Goal: Information Seeking & Learning: Learn about a topic

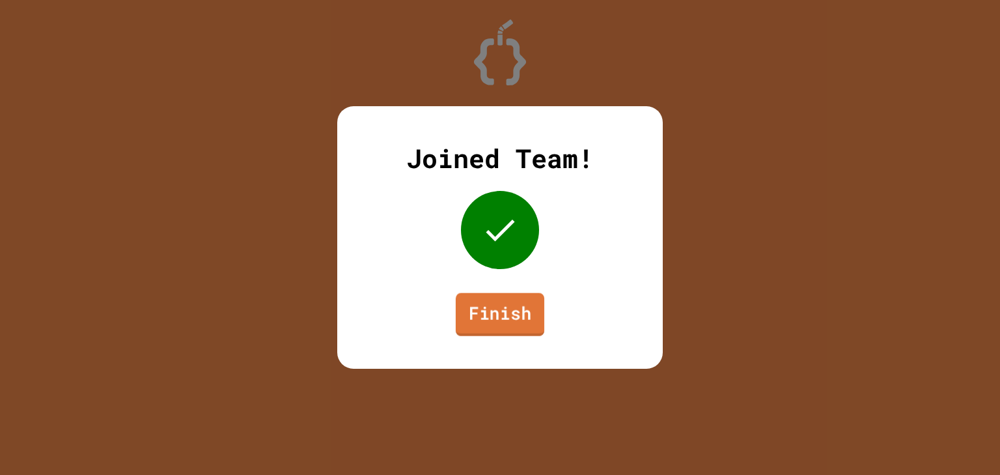
click at [508, 322] on link "Finish" at bounding box center [500, 314] width 89 height 43
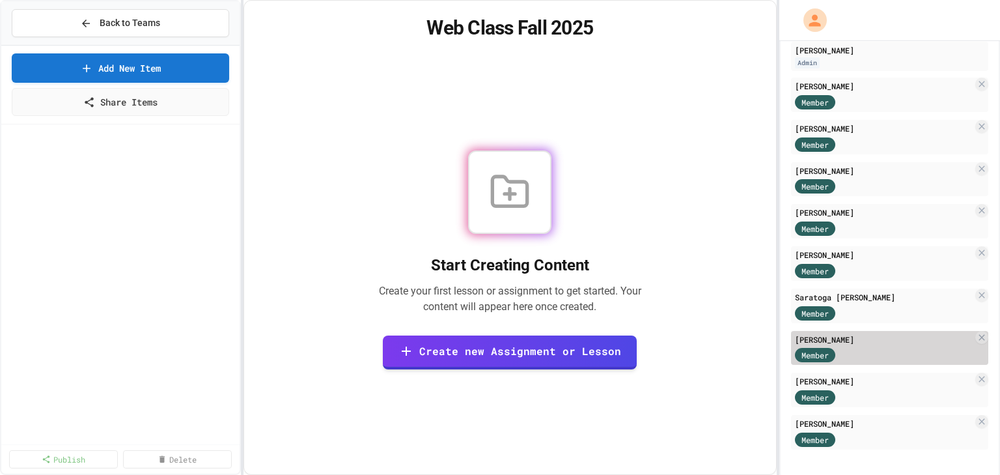
scroll to position [89, 0]
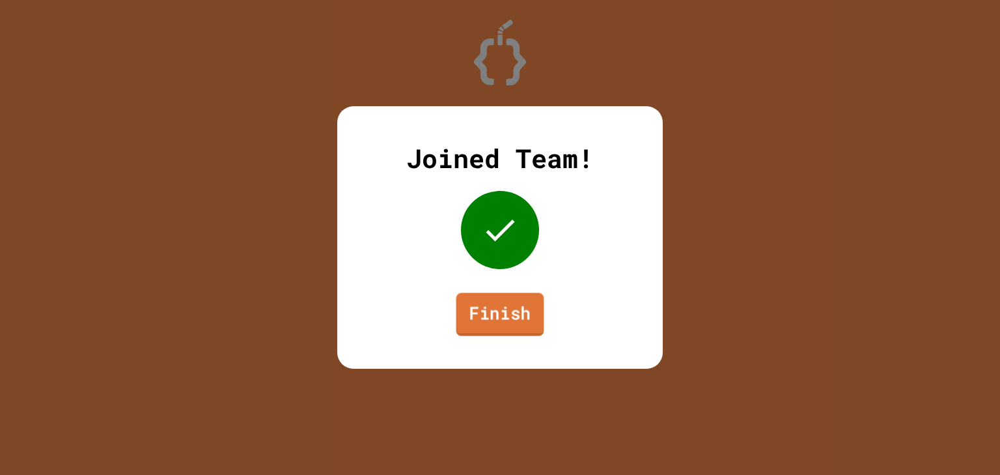
click at [505, 318] on link "Finish" at bounding box center [500, 314] width 88 height 43
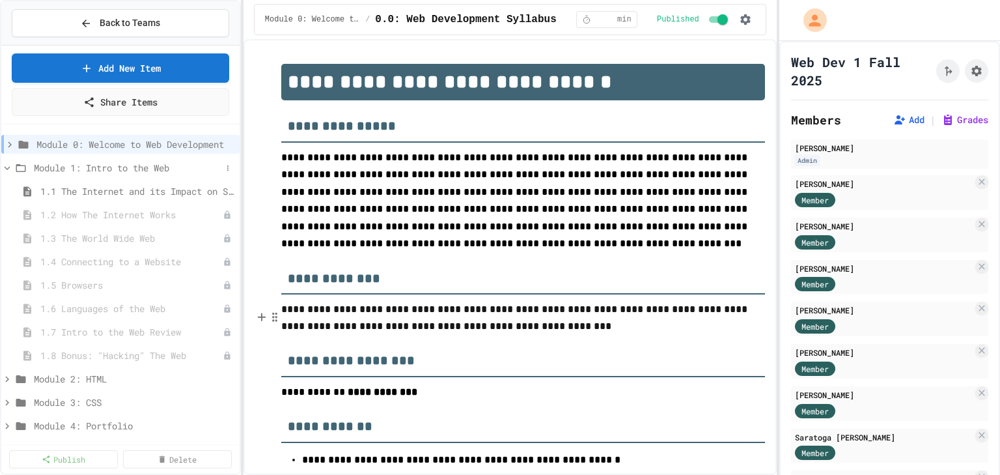
click at [105, 167] on span "Module 1: Intro to the Web" at bounding box center [128, 168] width 188 height 14
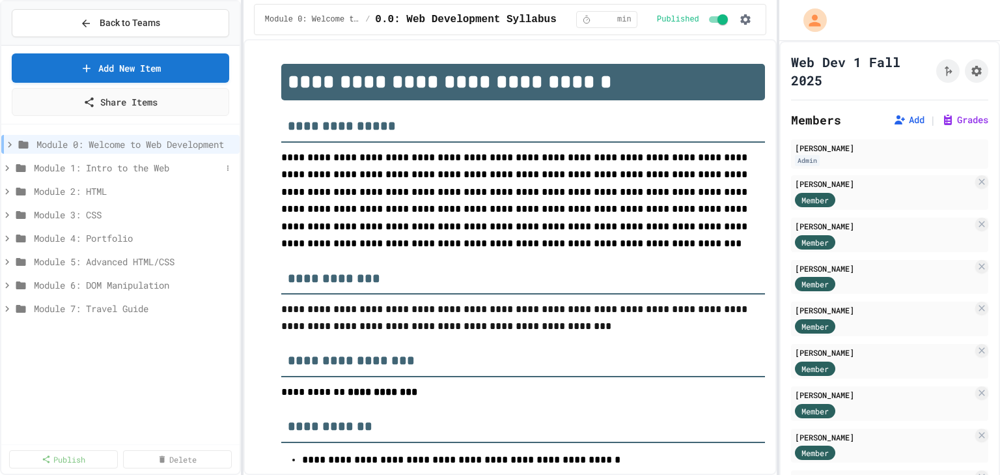
click at [131, 162] on span "Module 1: Intro to the Web" at bounding box center [128, 168] width 188 height 14
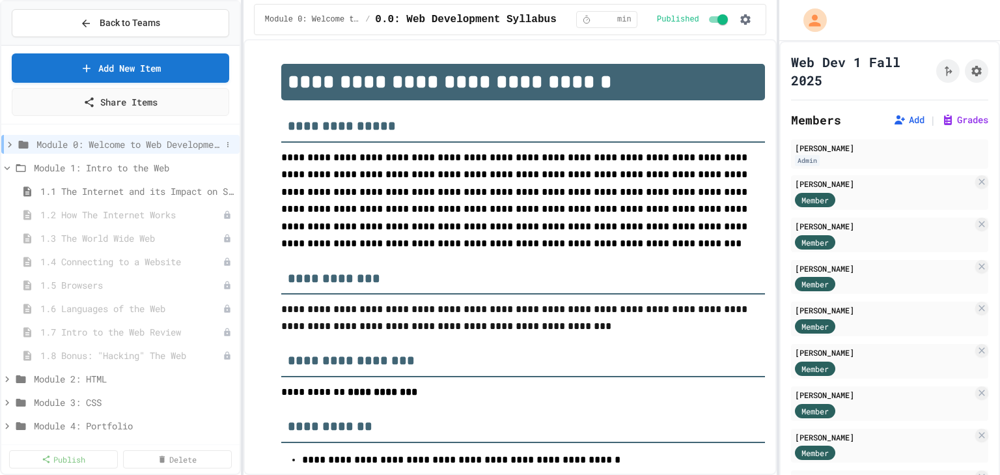
click at [137, 137] on span "Module 0: Welcome to Web Development" at bounding box center [128, 144] width 185 height 14
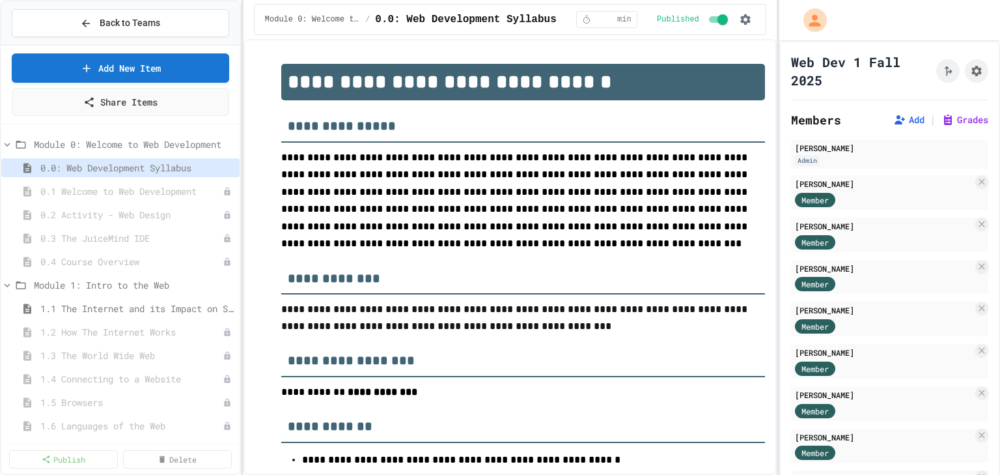
click at [8, 143] on icon at bounding box center [8, 145] width 6 height 4
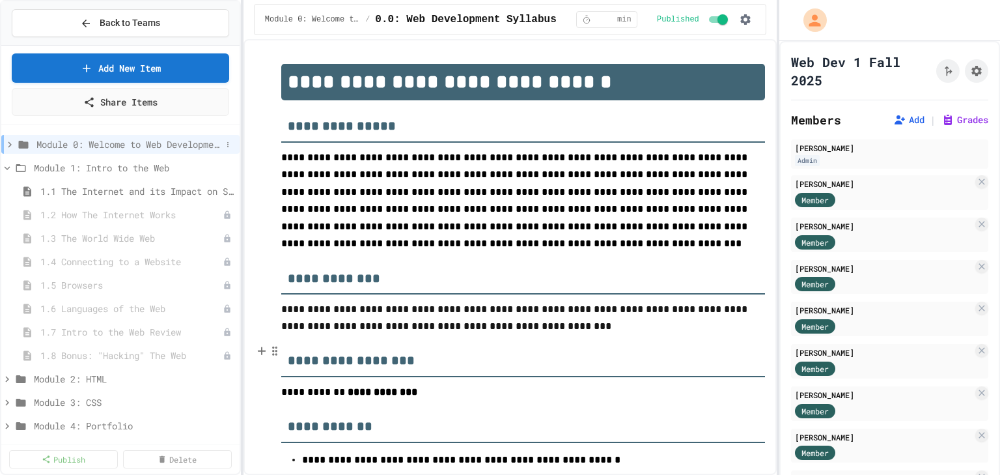
click at [13, 141] on icon at bounding box center [10, 145] width 12 height 12
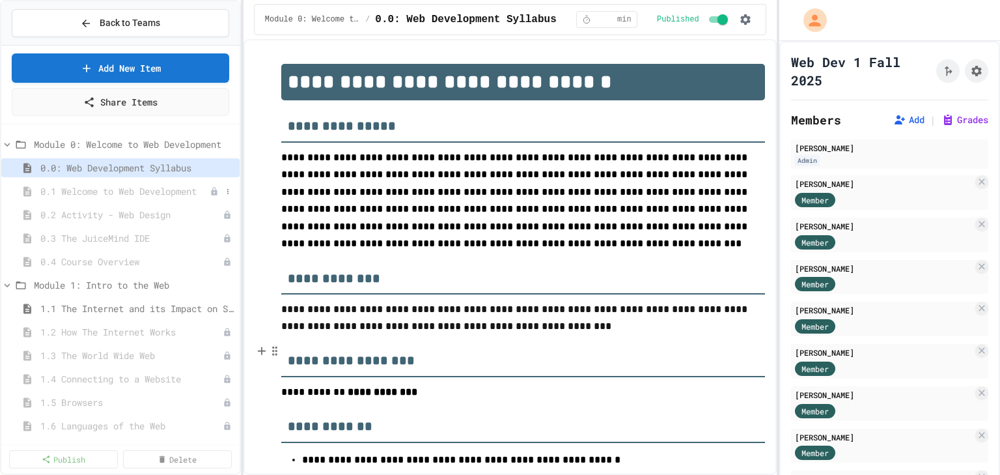
click at [128, 182] on div "0.1 Welcome to Web Development" at bounding box center [120, 191] width 238 height 19
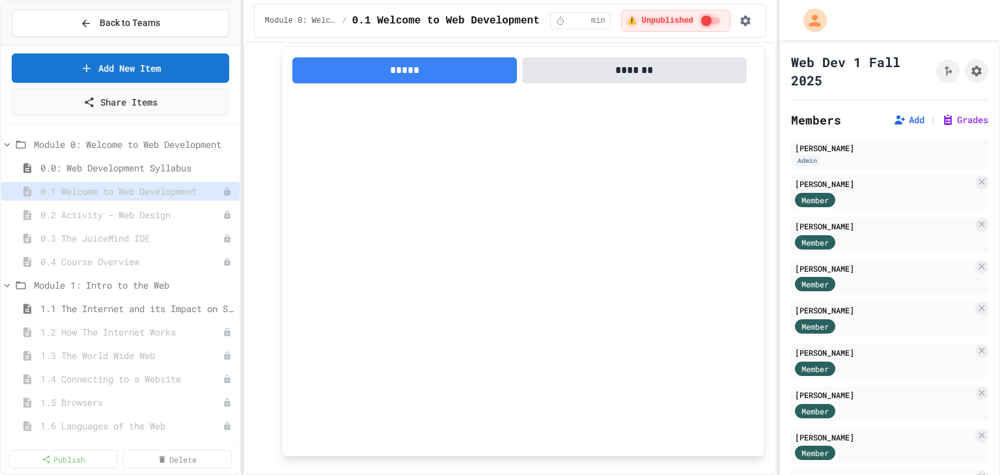
scroll to position [5141, 0]
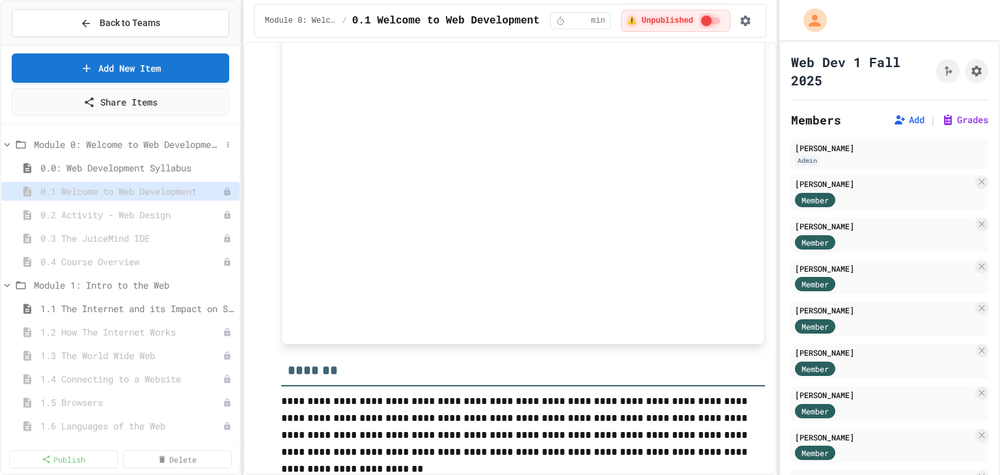
click at [7, 141] on icon at bounding box center [7, 145] width 12 height 12
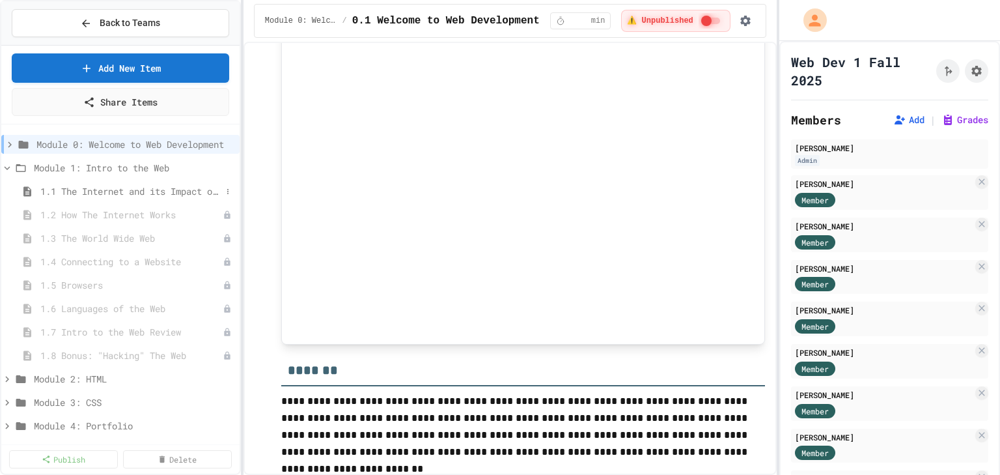
click at [137, 190] on span "1.1 The Internet and its Impact on Society" at bounding box center [130, 191] width 181 height 14
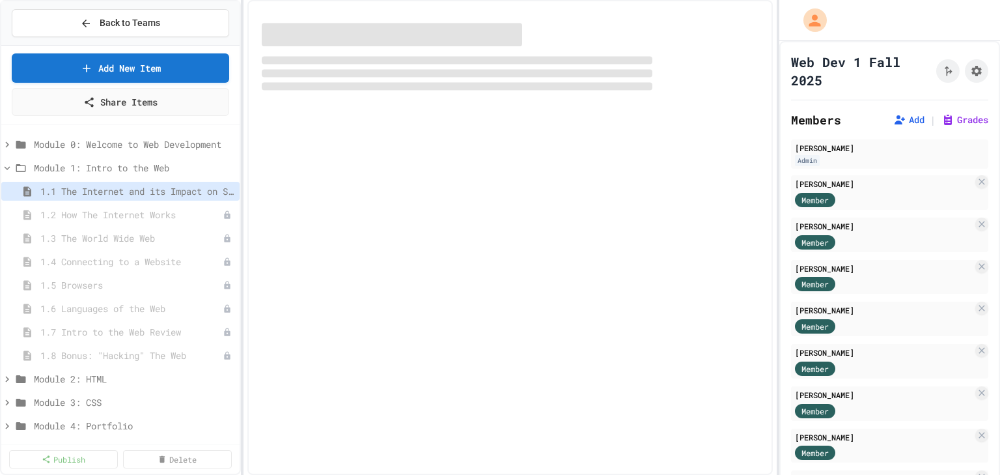
select select "***"
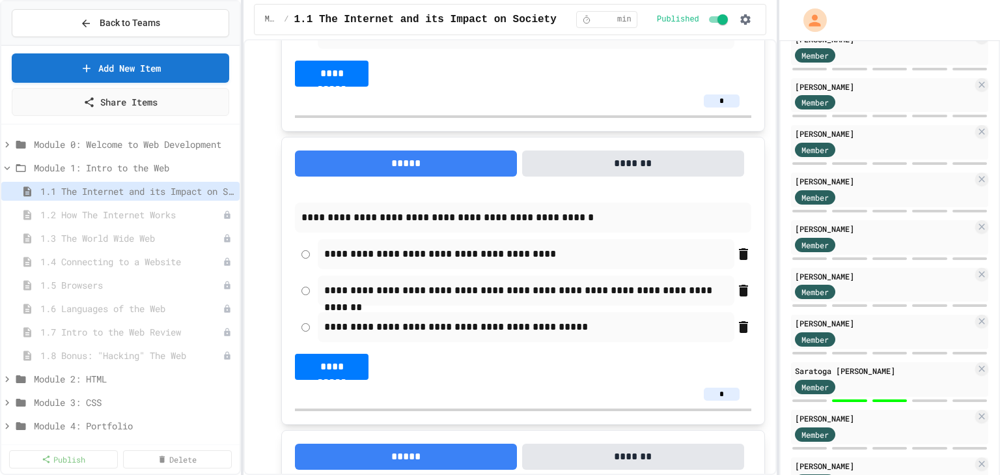
scroll to position [2266, 0]
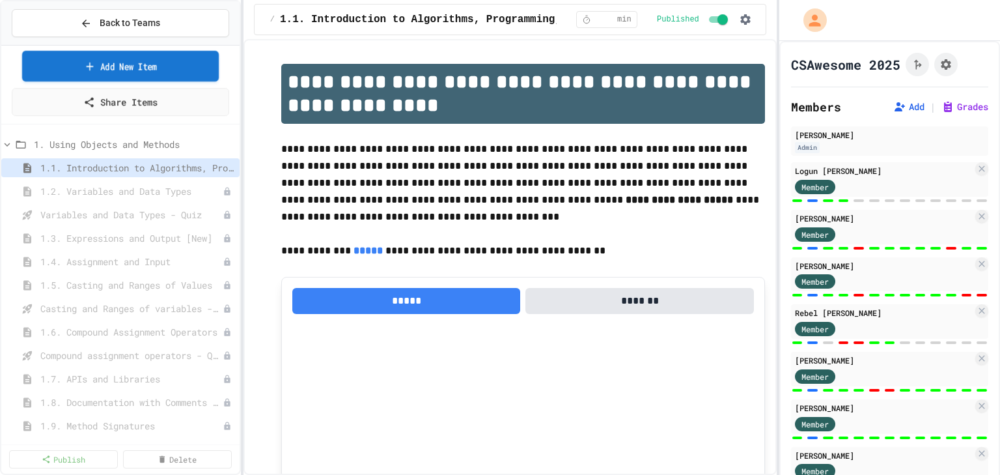
select select "***"
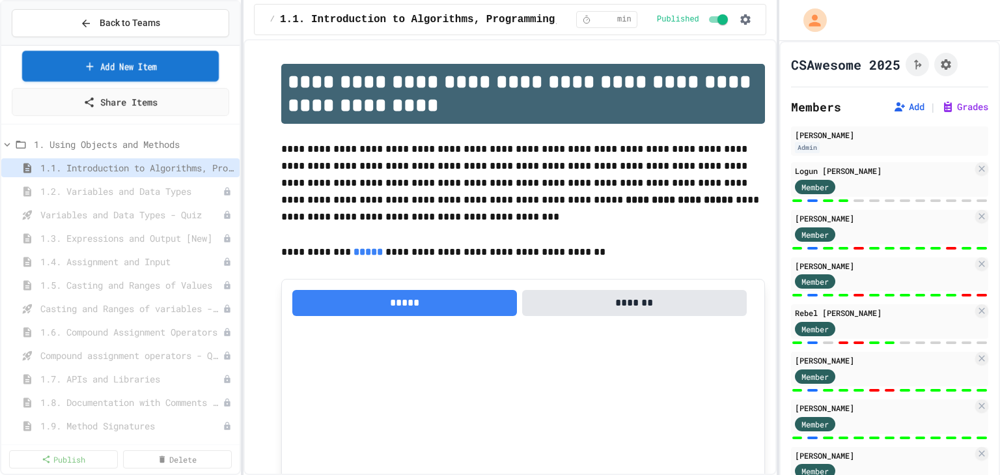
scroll to position [938, 0]
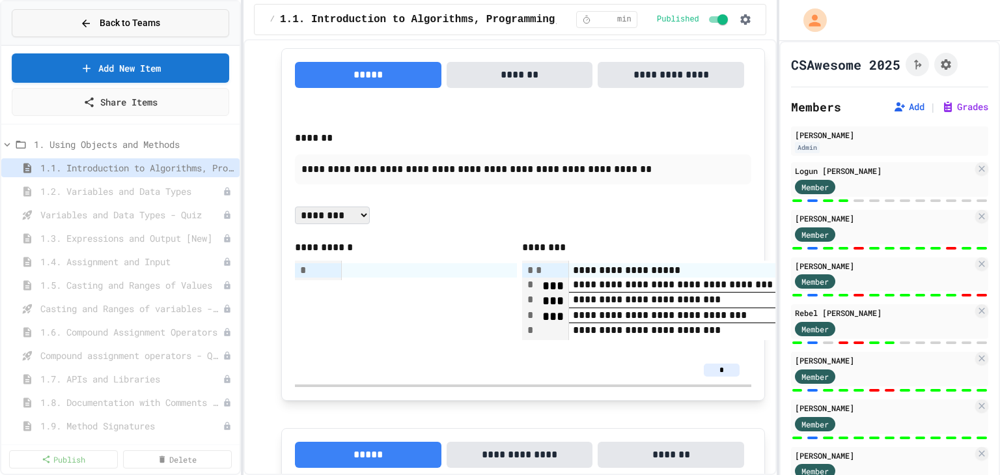
click at [102, 19] on span "Back to Teams" at bounding box center [130, 23] width 61 height 14
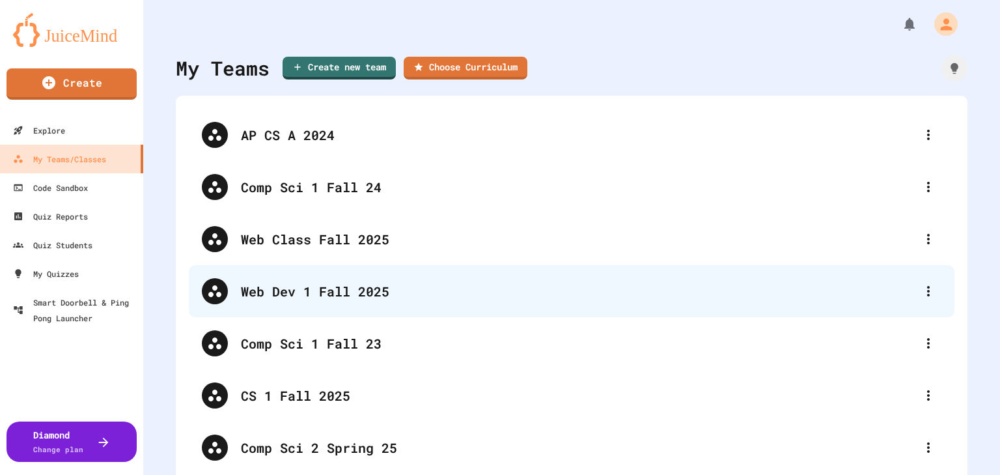
click at [317, 289] on div "Web Dev 1 Fall 2025" at bounding box center [578, 291] width 674 height 20
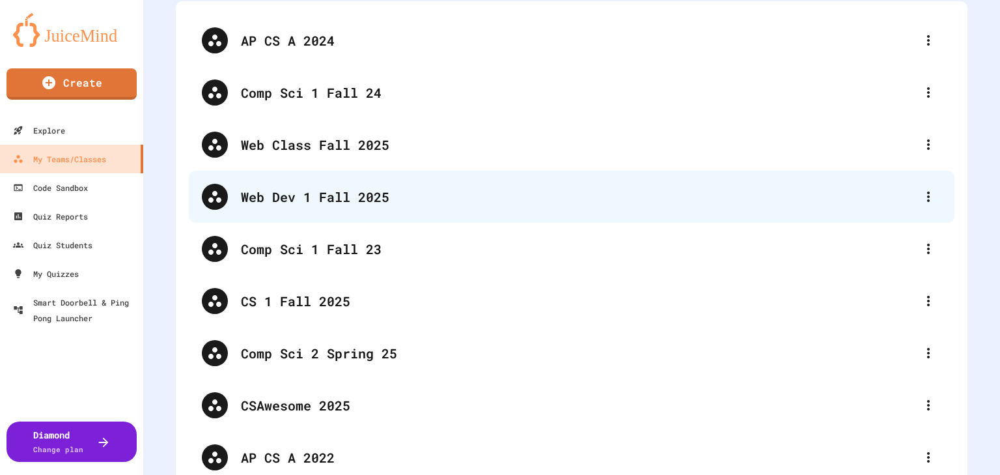
scroll to position [104, 0]
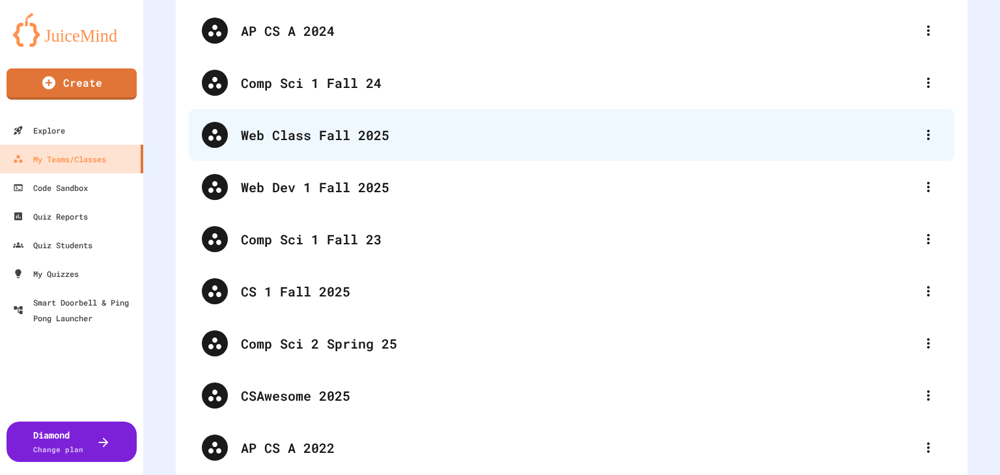
click at [298, 128] on div "Web Class Fall 2025" at bounding box center [578, 135] width 674 height 20
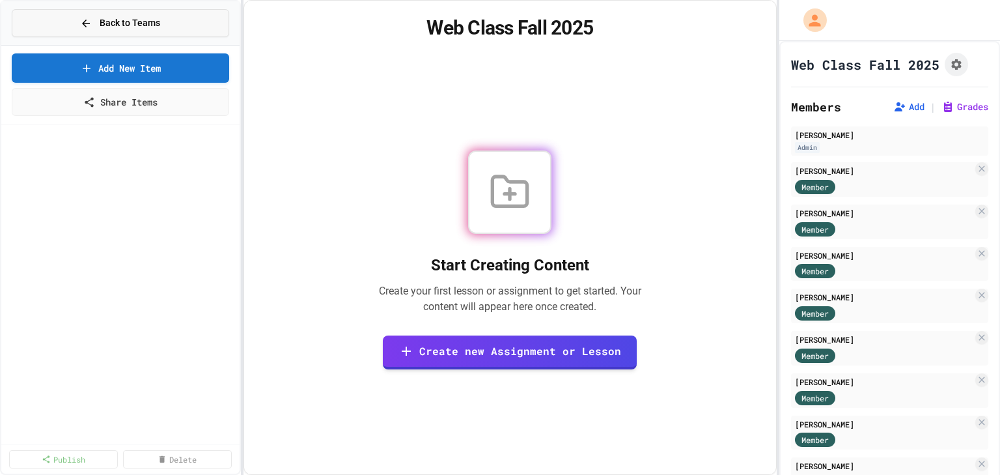
click at [116, 26] on span "Back to Teams" at bounding box center [130, 23] width 61 height 14
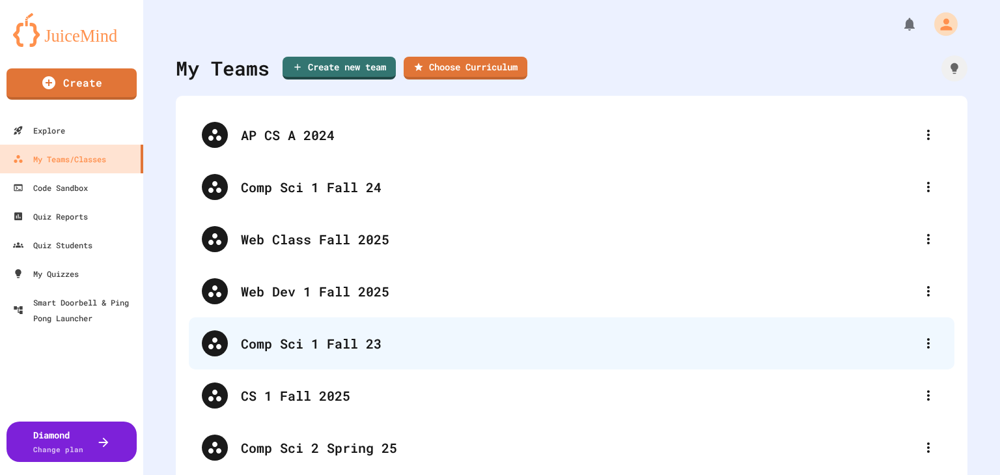
scroll to position [52, 0]
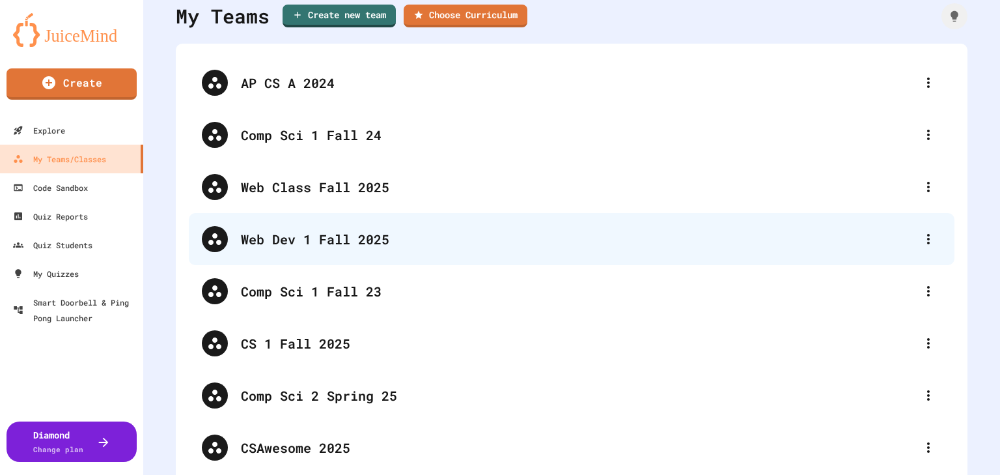
click at [333, 234] on div "Web Dev 1 Fall 2025" at bounding box center [578, 239] width 674 height 20
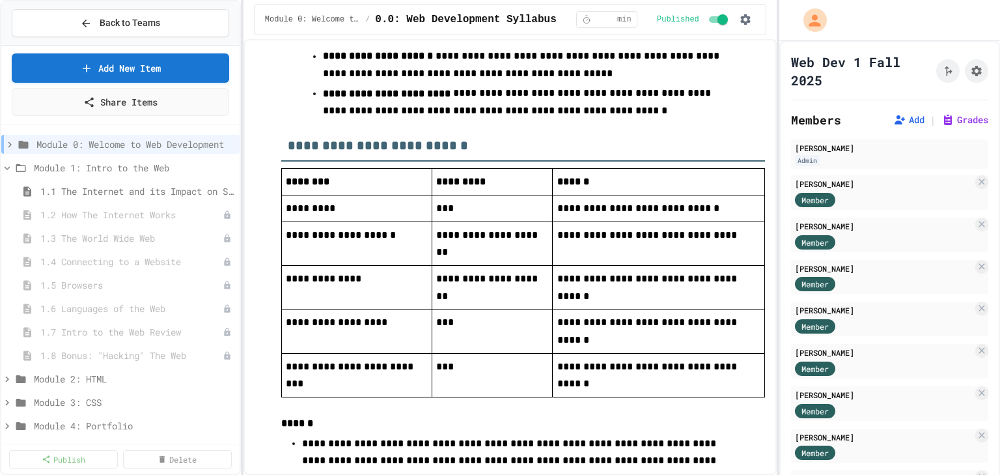
scroll to position [1510, 0]
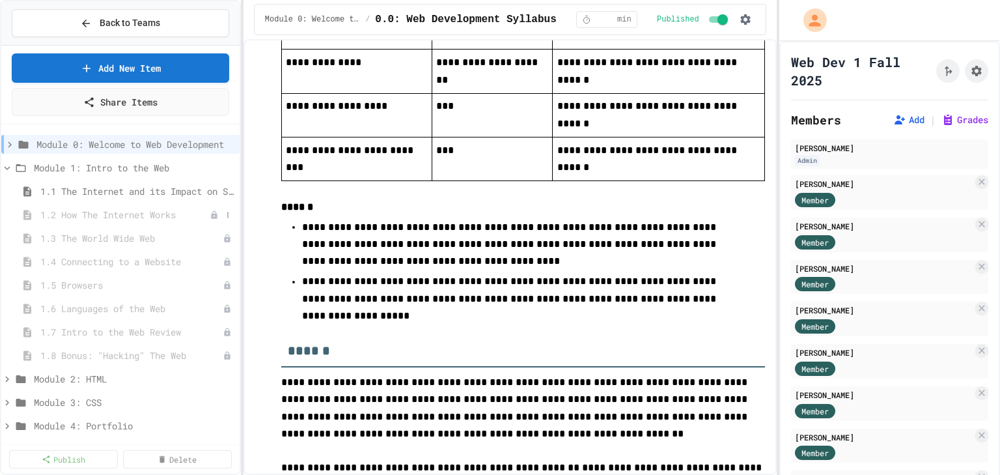
click at [143, 216] on span "1.2 How The Internet Works" at bounding box center [124, 215] width 169 height 14
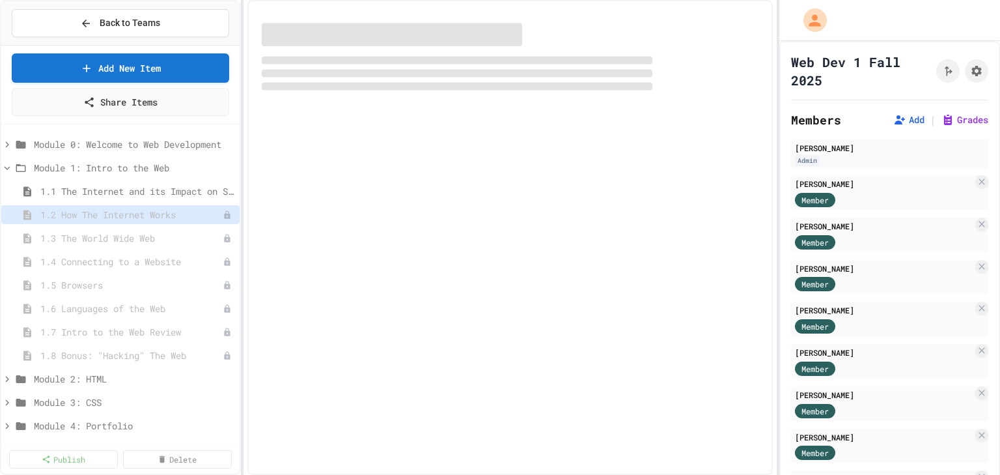
select select "***"
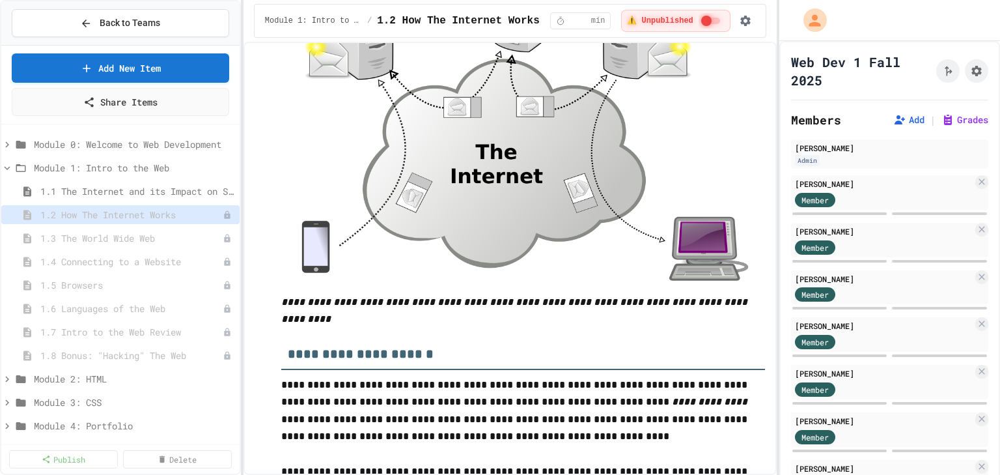
scroll to position [417, 0]
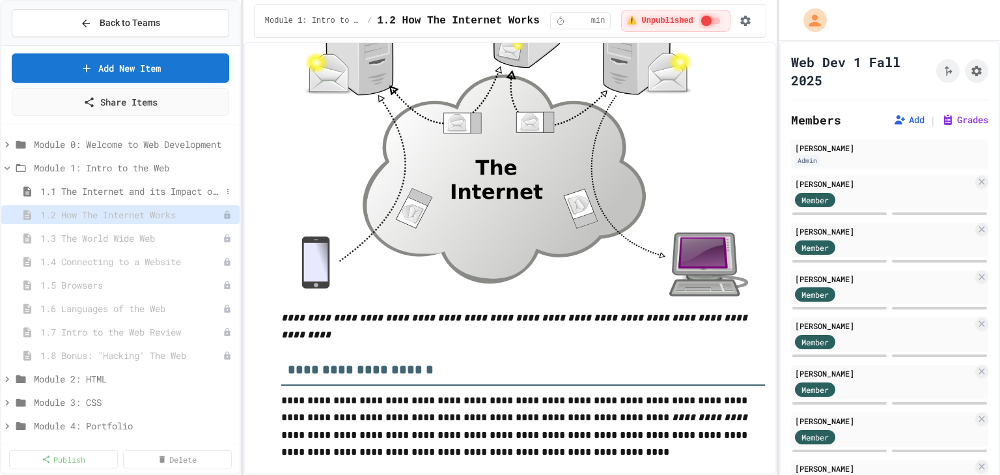
click at [141, 188] on span "1.1 The Internet and its Impact on Society" at bounding box center [130, 191] width 181 height 14
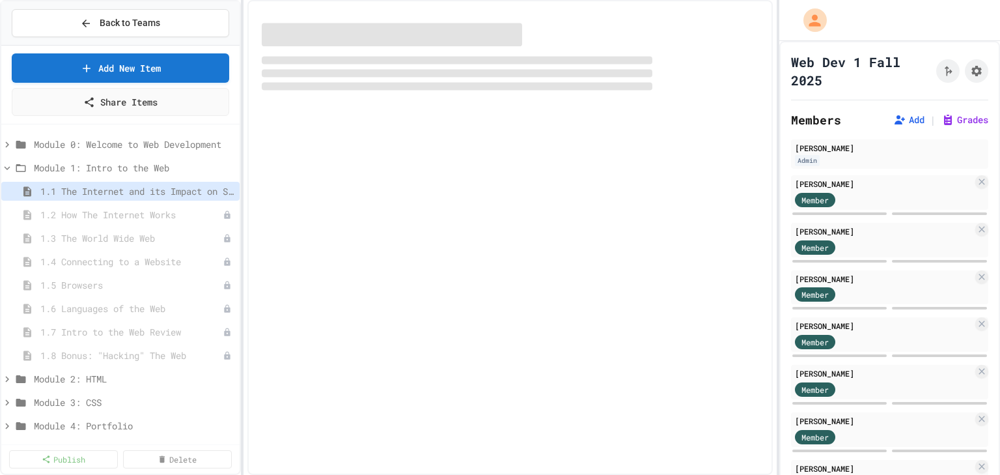
select select "***"
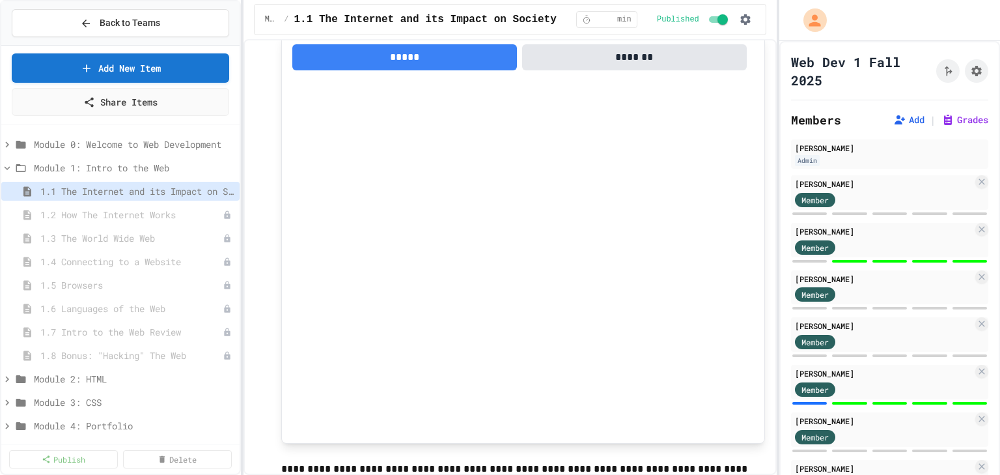
scroll to position [573, 0]
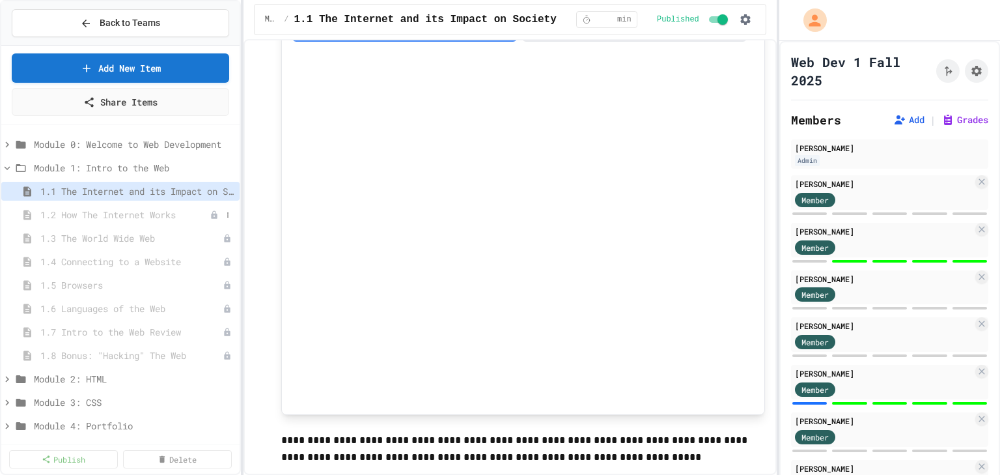
click at [120, 210] on span "1.2 How The Internet Works" at bounding box center [124, 215] width 169 height 14
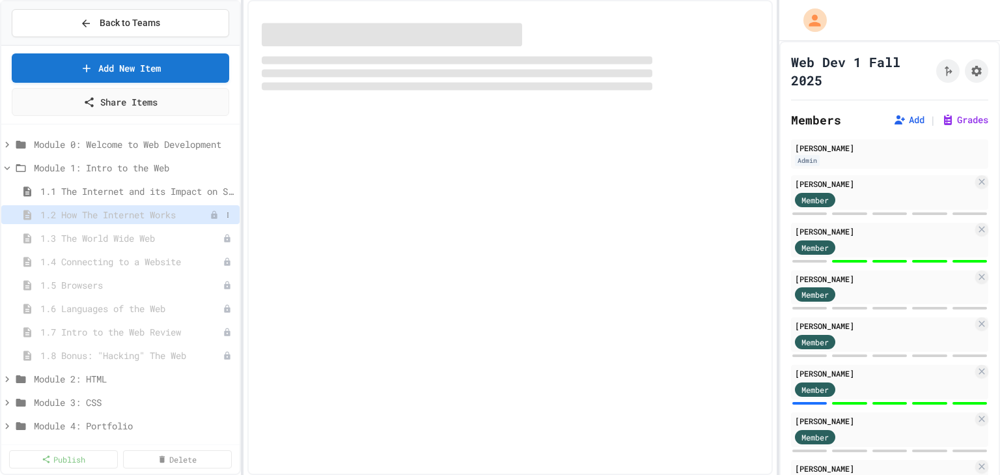
select select "***"
